Goal: Task Accomplishment & Management: Use online tool/utility

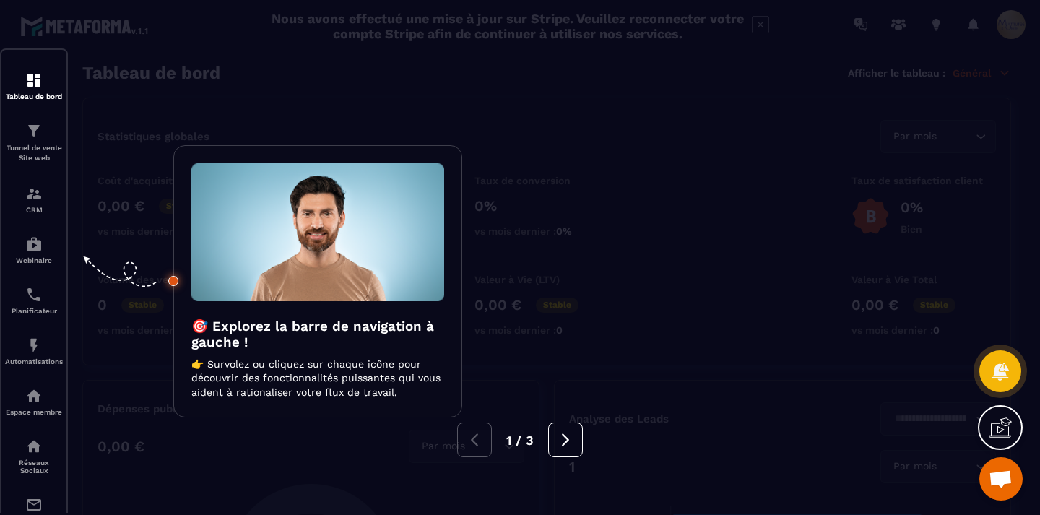
click at [713, 409] on div at bounding box center [520, 257] width 1040 height 515
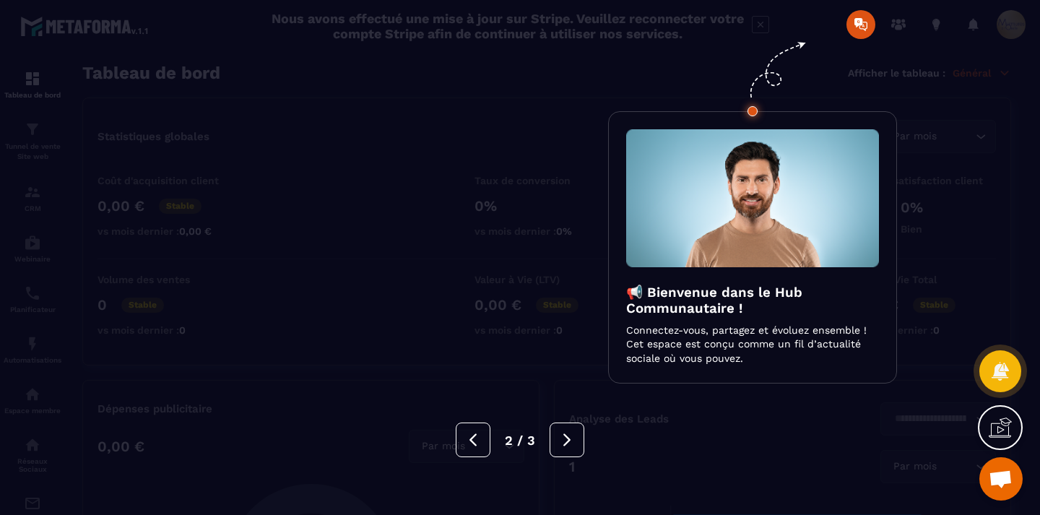
click at [713, 409] on div at bounding box center [520, 257] width 1040 height 515
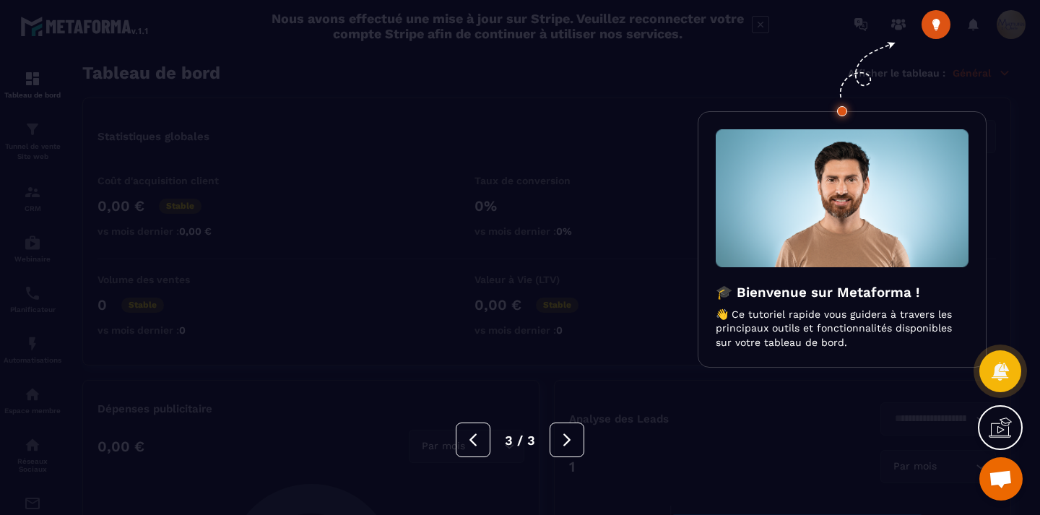
click at [713, 409] on div at bounding box center [520, 257] width 1040 height 515
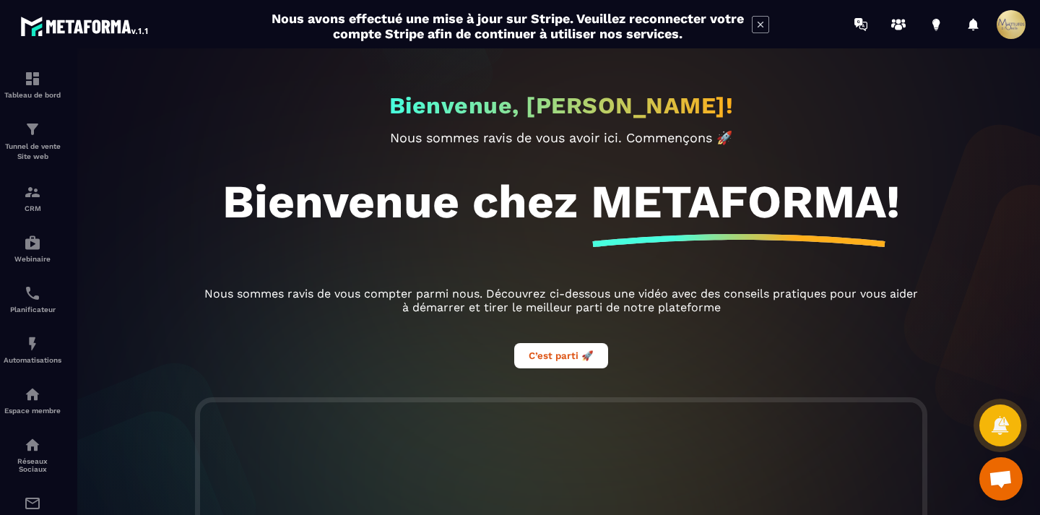
click at [761, 23] on icon at bounding box center [760, 24] width 17 height 17
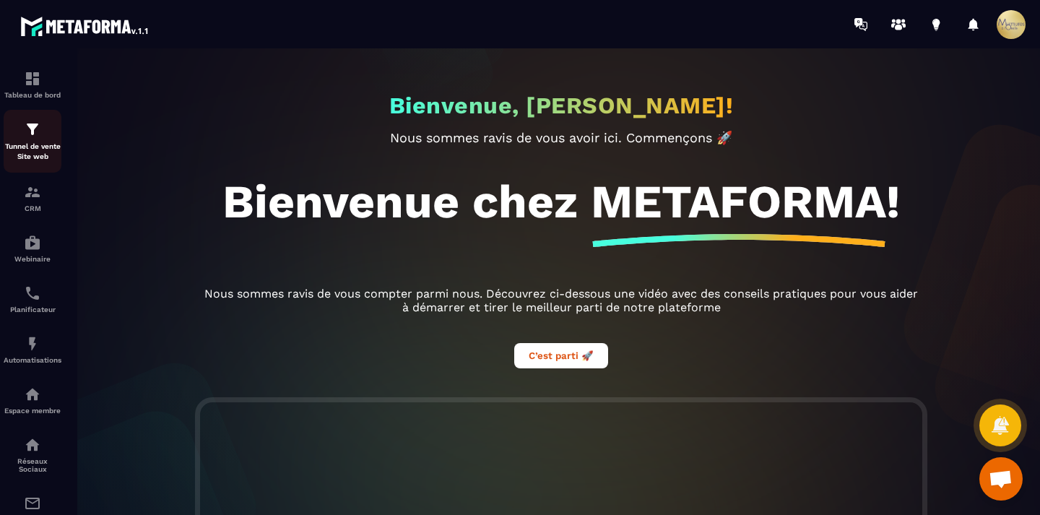
click at [24, 136] on img at bounding box center [32, 129] width 17 height 17
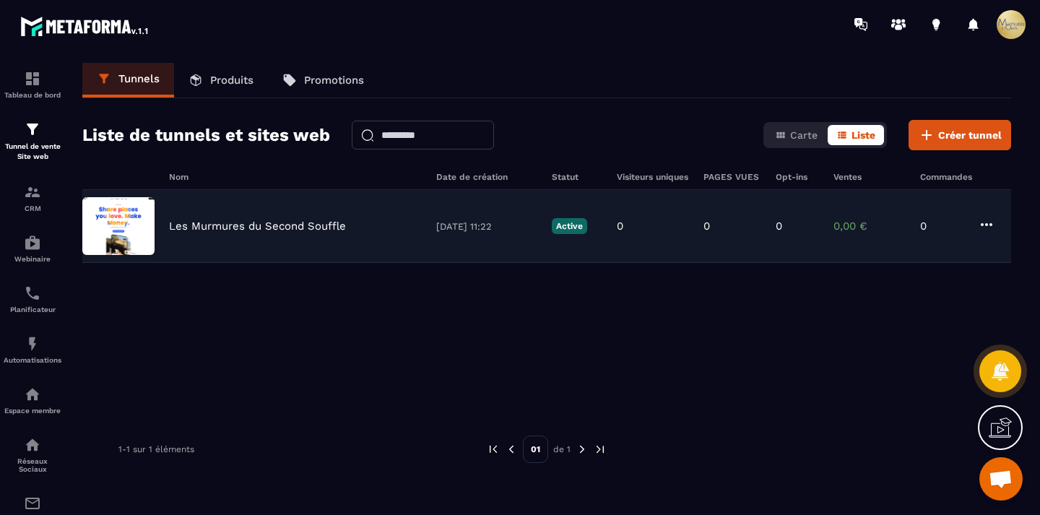
click at [326, 219] on p "Les Murmures du Second Souffle" at bounding box center [257, 225] width 177 height 13
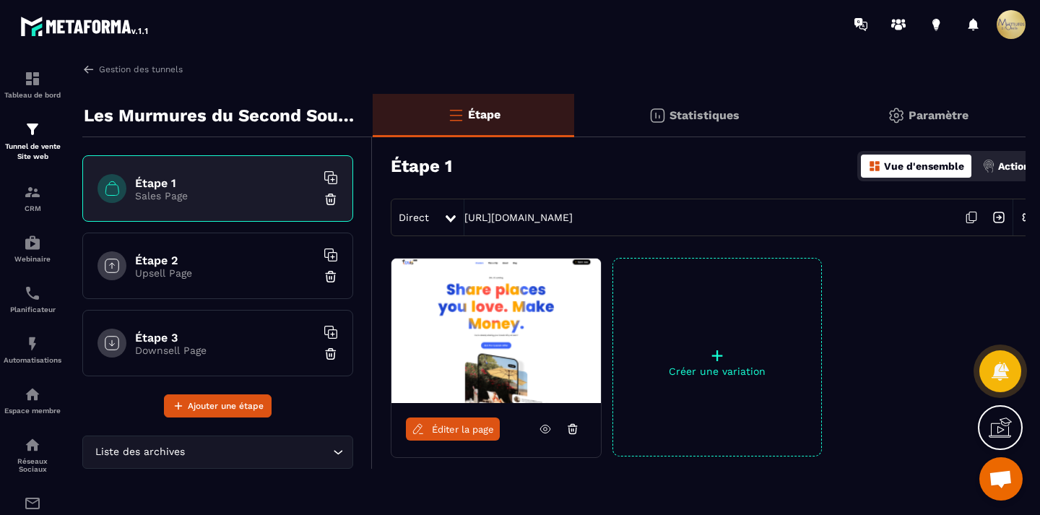
click at [463, 299] on img at bounding box center [495, 330] width 209 height 144
click at [461, 422] on link "Éditer la page" at bounding box center [453, 428] width 94 height 23
